Goal: Download file/media

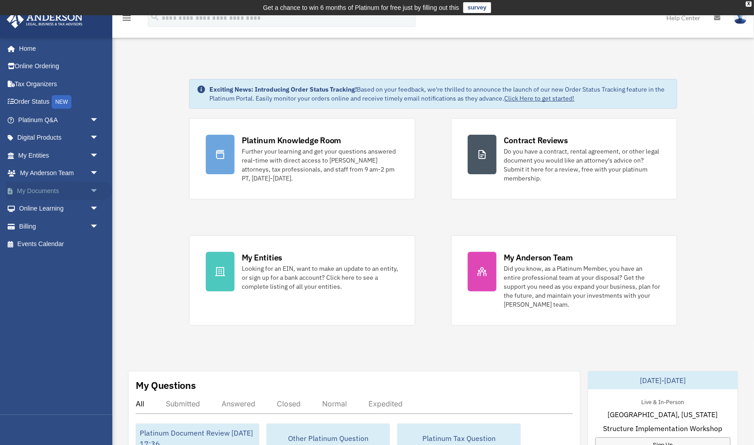
click at [38, 192] on link "My Documents arrow_drop_down" at bounding box center [59, 191] width 106 height 18
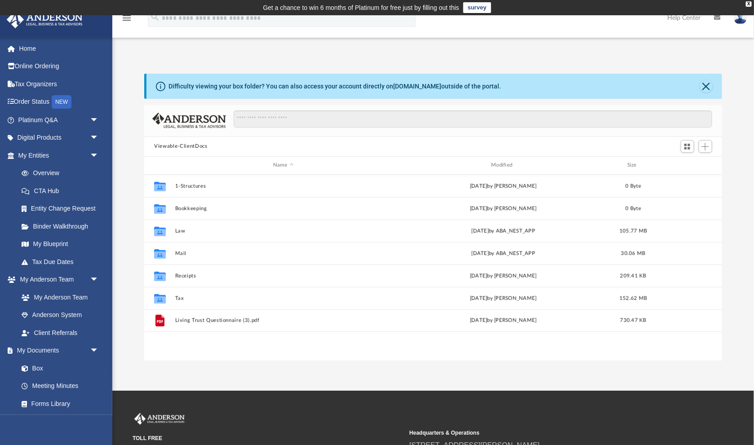
scroll to position [204, 577]
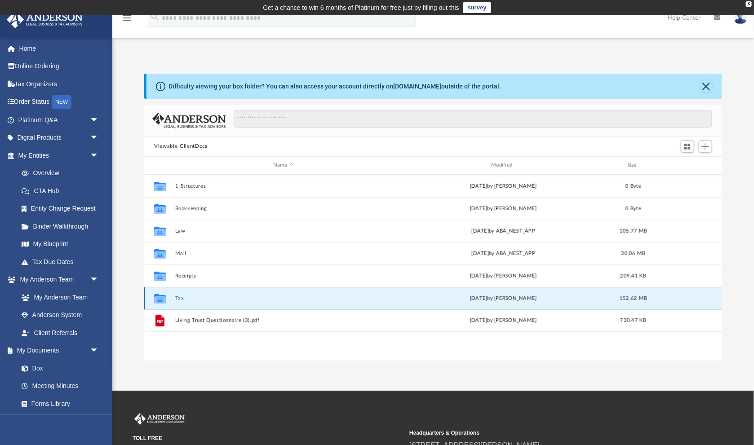
click at [181, 296] on button "Tax" at bounding box center [283, 299] width 216 height 6
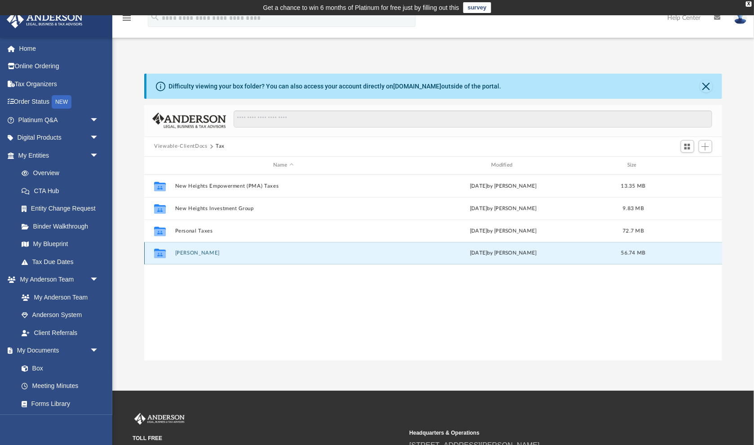
click at [195, 255] on button "[PERSON_NAME]" at bounding box center [283, 253] width 216 height 6
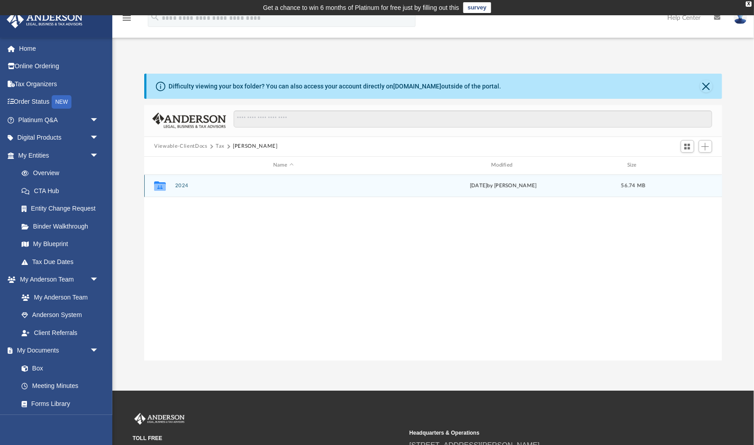
click at [186, 185] on button "2024" at bounding box center [283, 186] width 216 height 6
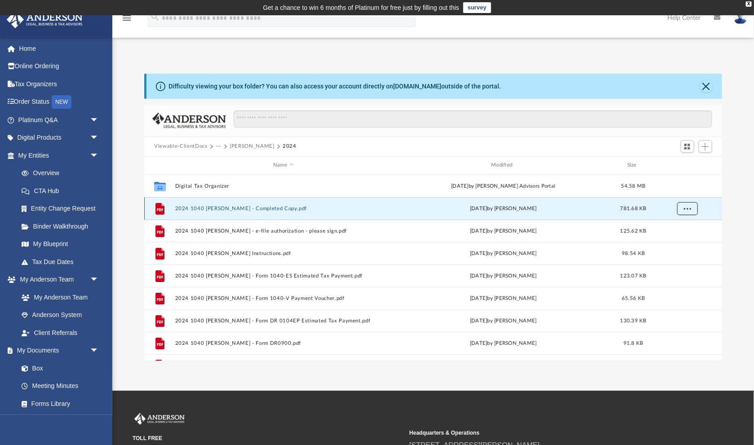
click at [689, 206] on span "More options" at bounding box center [687, 208] width 7 height 5
click at [684, 243] on li "Download" at bounding box center [679, 240] width 26 height 9
